Goal: Entertainment & Leisure: Consume media (video, audio)

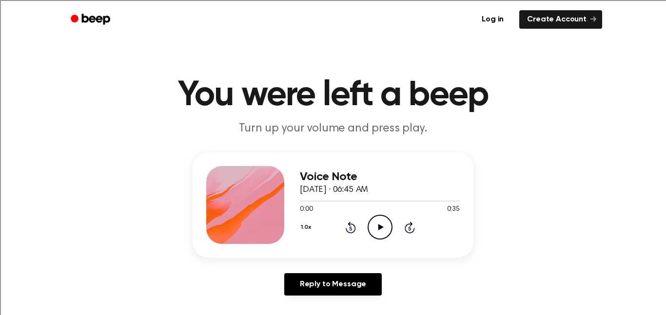
click at [374, 228] on icon "Play Audio" at bounding box center [379, 227] width 25 height 25
click at [370, 219] on circle at bounding box center [380, 227] width 24 height 24
click at [374, 233] on icon "Play Audio" at bounding box center [379, 227] width 25 height 25
click at [374, 233] on icon "Pause Audio" at bounding box center [379, 227] width 25 height 25
click at [374, 233] on icon "Play Audio" at bounding box center [379, 227] width 25 height 25
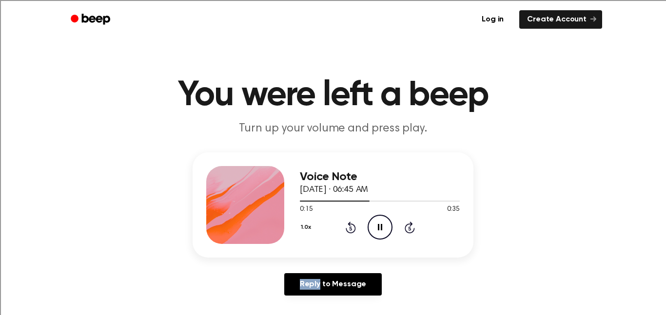
click at [382, 228] on icon at bounding box center [380, 227] width 4 height 6
click at [382, 228] on icon at bounding box center [380, 227] width 5 height 6
click at [376, 222] on icon "Pause Audio" at bounding box center [379, 227] width 25 height 25
click at [374, 217] on circle at bounding box center [380, 227] width 24 height 24
click at [384, 232] on icon "Pause Audio" at bounding box center [379, 227] width 25 height 25
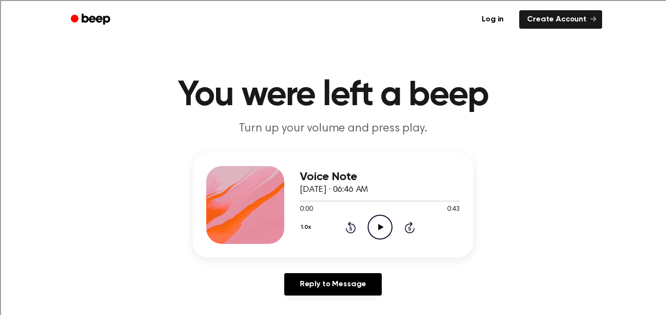
click at [382, 232] on icon "Play Audio" at bounding box center [379, 227] width 25 height 25
click at [383, 231] on icon "Play Audio" at bounding box center [379, 227] width 25 height 25
click at [382, 228] on icon at bounding box center [380, 227] width 5 height 6
click at [385, 227] on icon "Pause Audio" at bounding box center [379, 227] width 25 height 25
click at [302, 200] on div at bounding box center [380, 201] width 160 height 8
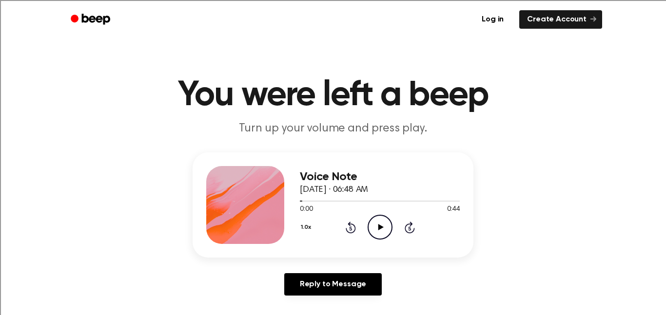
click at [388, 221] on icon "Play Audio" at bounding box center [379, 227] width 25 height 25
click at [298, 199] on div "Voice Note September 17, 2024 · 06:48 AM 0:04 0:44 Your browser does not suppor…" at bounding box center [333, 205] width 281 height 105
click at [300, 202] on div at bounding box center [310, 201] width 21 height 1
click at [383, 226] on icon "Pause Audio" at bounding box center [379, 227] width 25 height 25
click at [314, 202] on div at bounding box center [380, 201] width 160 height 8
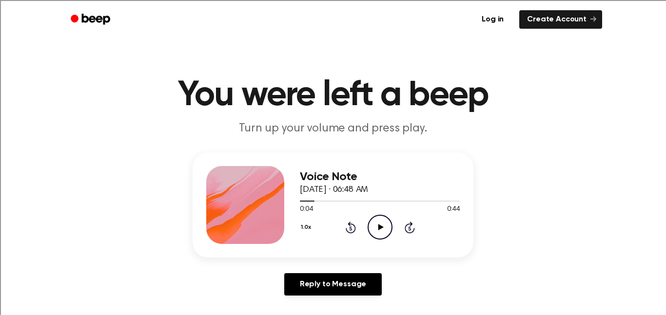
click at [376, 228] on icon "Play Audio" at bounding box center [379, 227] width 25 height 25
click at [376, 228] on icon "Pause Audio" at bounding box center [379, 227] width 25 height 25
click at [380, 215] on circle at bounding box center [380, 227] width 24 height 24
click at [372, 234] on icon "Pause Audio" at bounding box center [379, 227] width 25 height 25
click at [381, 227] on icon at bounding box center [380, 227] width 5 height 6
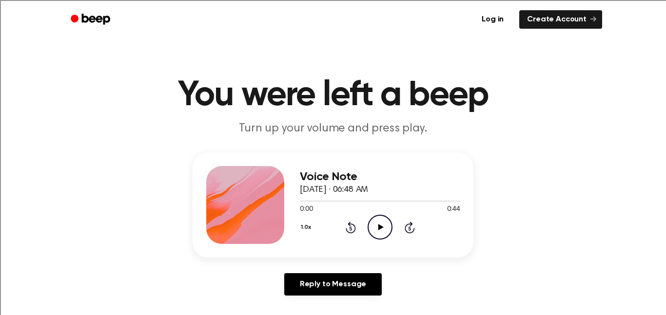
click at [377, 222] on icon "Play Audio" at bounding box center [379, 227] width 25 height 25
click at [368, 194] on span "September 17, 2024 · 06:48 AM" at bounding box center [334, 190] width 68 height 9
click at [373, 202] on div at bounding box center [380, 201] width 160 height 1
click at [353, 202] on div at bounding box center [380, 201] width 160 height 8
click at [383, 234] on icon "Pause Audio" at bounding box center [379, 227] width 25 height 25
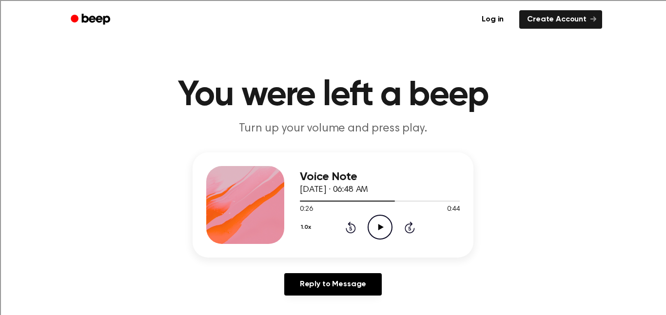
click at [386, 237] on circle at bounding box center [380, 227] width 24 height 24
click at [387, 202] on div at bounding box center [380, 201] width 160 height 8
click at [392, 204] on div at bounding box center [380, 201] width 160 height 8
click at [376, 232] on icon "Pause Audio" at bounding box center [379, 227] width 25 height 25
click at [376, 232] on icon "Play Audio" at bounding box center [379, 227] width 25 height 25
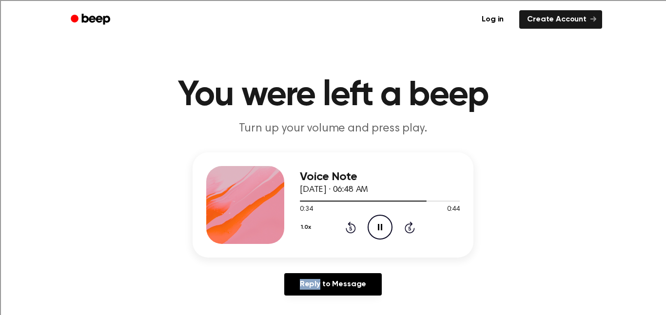
click at [376, 232] on icon "Pause Audio" at bounding box center [379, 227] width 25 height 25
click at [382, 226] on icon "Play Audio" at bounding box center [379, 227] width 25 height 25
click at [423, 199] on div at bounding box center [380, 201] width 160 height 8
click at [387, 229] on icon "Play Audio" at bounding box center [379, 227] width 25 height 25
